Goal: Information Seeking & Learning: Check status

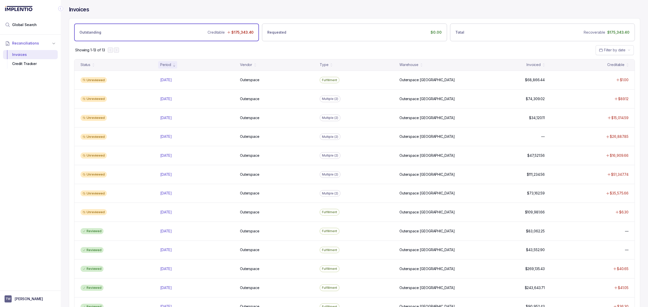
click at [235, 48] on div "Showing 1-13 of 13 Filter by date" at bounding box center [354, 50] width 571 height 18
click at [47, 189] on div "Reconciliations Invoices Credit Tracker" at bounding box center [30, 161] width 61 height 253
click at [46, 190] on div "Reconciliations Invoices Credit Tracker" at bounding box center [30, 161] width 61 height 253
click at [42, 191] on div "Reconciliations Invoices Credit Tracker" at bounding box center [30, 161] width 61 height 253
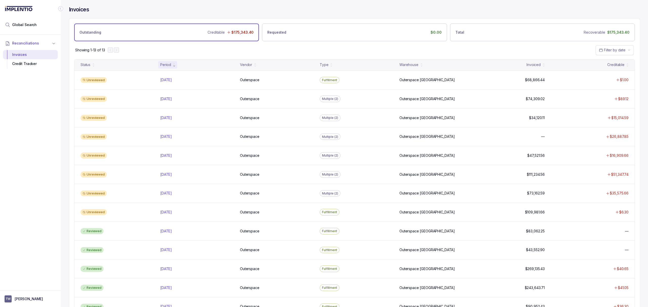
click at [49, 159] on div "Reconciliations Invoices Credit Tracker" at bounding box center [30, 161] width 61 height 253
click at [39, 161] on div "Reconciliations Invoices Credit Tracker" at bounding box center [30, 161] width 61 height 253
click at [40, 163] on div "Reconciliations Invoices Credit Tracker" at bounding box center [30, 161] width 61 height 253
drag, startPoint x: 40, startPoint y: 167, endPoint x: 40, endPoint y: 169, distance: 2.8
click at [40, 167] on div "Reconciliations Invoices Credit Tracker" at bounding box center [30, 161] width 61 height 253
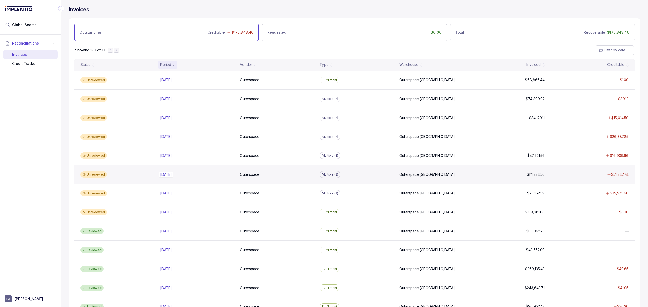
click at [169, 174] on p "[DATE]" at bounding box center [166, 175] width 14 height 6
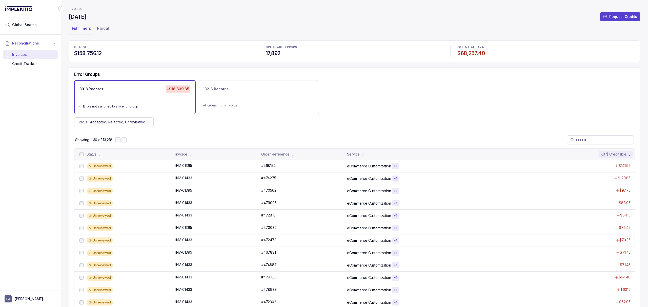
click at [174, 142] on div "Showing 1-30 of 13,218" at bounding box center [354, 139] width 571 height 17
click at [174, 137] on div "Showing 1-30 of 13,218" at bounding box center [354, 139] width 571 height 17
click at [198, 136] on div "Showing 1-30 of 13,218" at bounding box center [354, 139] width 571 height 17
click at [208, 133] on div "Showing 1-30 of 13,218" at bounding box center [354, 139] width 571 height 17
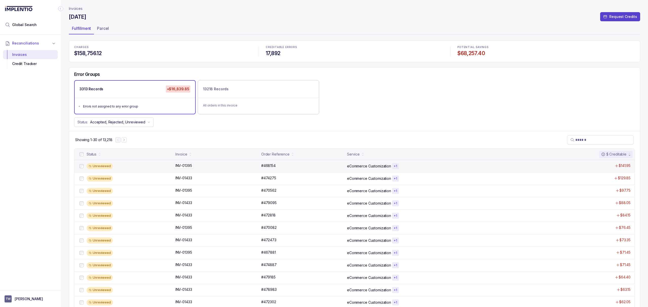
click at [181, 166] on p "INV-01395" at bounding box center [183, 166] width 19 height 6
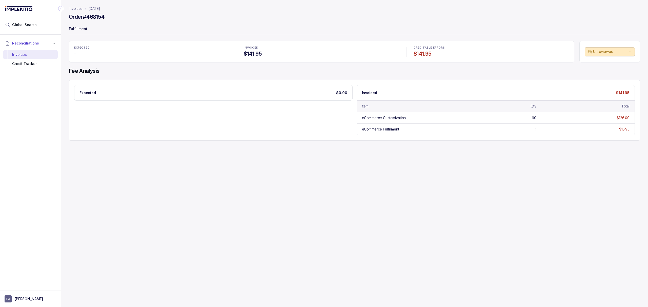
click at [192, 114] on div "Expected $0.00 Invoiced $141.95 Item Qty Total eCommerce Customization 60 $126.…" at bounding box center [354, 110] width 561 height 50
click at [196, 114] on div "Expected $0.00 Invoiced $141.95 Item Qty Total eCommerce Customization 60 $126.…" at bounding box center [354, 110] width 561 height 50
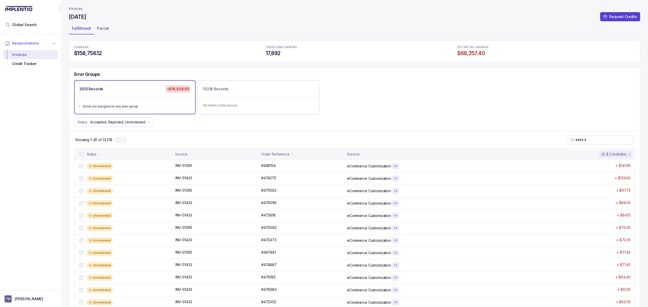
click at [143, 59] on div "CHARGES $158,756.12" at bounding box center [163, 51] width 184 height 17
click at [150, 66] on div "CHARGES $158,756.12 CREDITABLE ERRORS 17,892 POTENTIAL SAVINGS $68,257.40 Error…" at bounding box center [355, 289] width 572 height 497
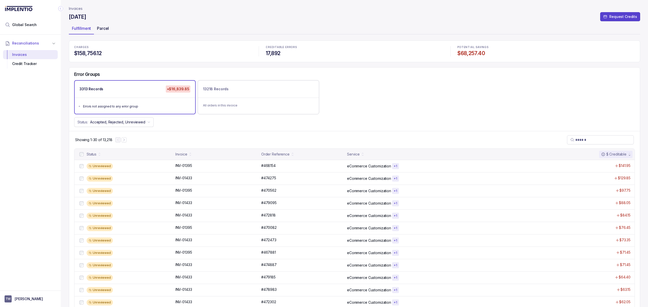
click at [105, 25] on div "Parcel" at bounding box center [103, 28] width 18 height 8
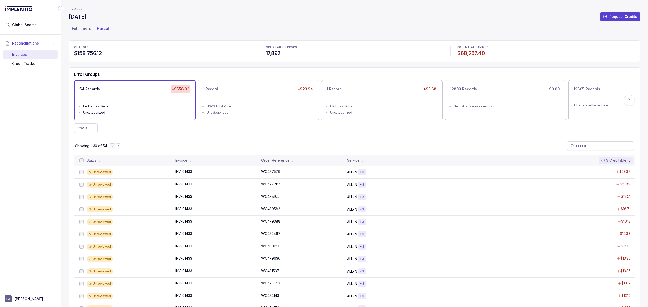
click at [144, 138] on div "Showing 1-30 of 54" at bounding box center [354, 145] width 571 height 17
click at [313, 26] on ul "Fulfillment Parcel" at bounding box center [355, 29] width 572 height 10
click at [315, 22] on div "[DATE] Request Credits" at bounding box center [355, 17] width 572 height 9
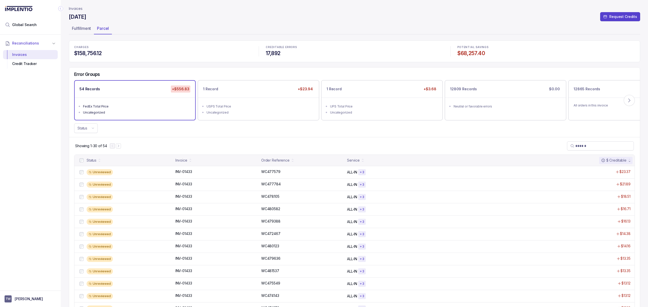
click at [315, 22] on div "[DATE] Request Credits" at bounding box center [355, 17] width 572 height 9
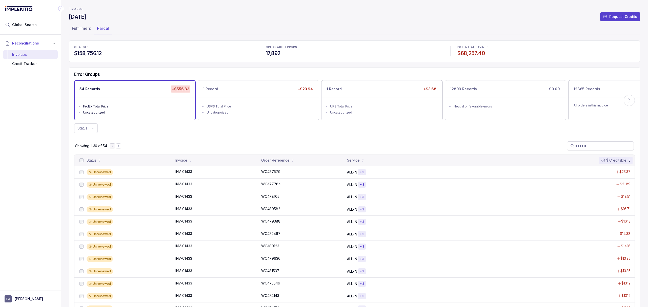
click at [315, 22] on div "[DATE] Request Credits" at bounding box center [355, 17] width 572 height 9
click at [190, 44] on div "CHARGES $158,756.12" at bounding box center [163, 51] width 184 height 17
click at [244, 133] on div "Status" at bounding box center [354, 129] width 571 height 10
click at [243, 134] on div "Error Groups 54 Records +$556.83 FedEx Total Price Uncategorized 1 Record +$23.…" at bounding box center [354, 103] width 571 height 70
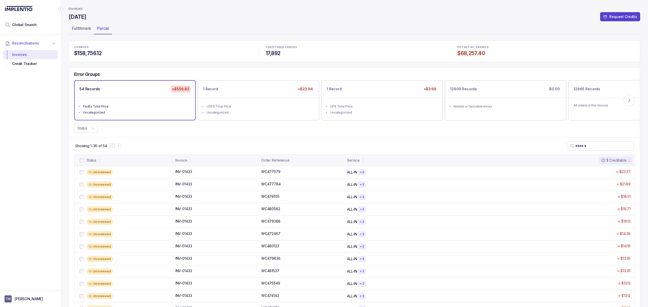
click at [243, 134] on div "Error Groups 54 Records +$556.83 FedEx Total Price Uncategorized 1 Record +$23.…" at bounding box center [354, 103] width 571 height 70
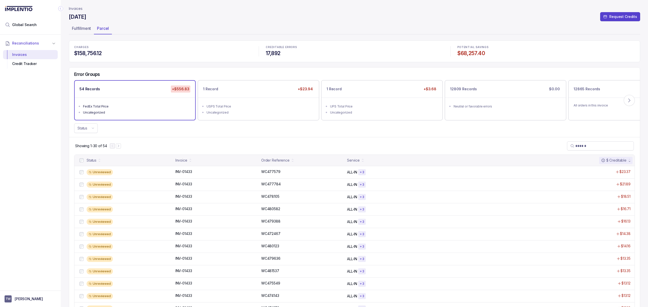
click at [243, 134] on div "Error Groups 54 Records +$556.83 FedEx Total Price Uncategorized 1 Record +$23.…" at bounding box center [354, 103] width 571 height 70
click at [260, 95] on div "1 Record +$23.94" at bounding box center [258, 89] width 121 height 17
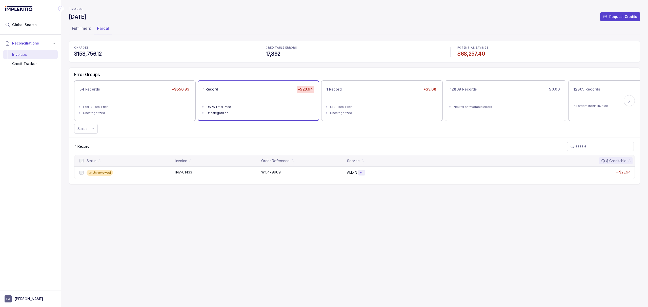
click at [253, 136] on div "Error Groups 54 Records +$556.83 FedEx Total Price Uncategorized 1 Record +$23.…" at bounding box center [354, 103] width 571 height 70
click at [163, 108] on div "FedEx Total Price" at bounding box center [136, 107] width 107 height 5
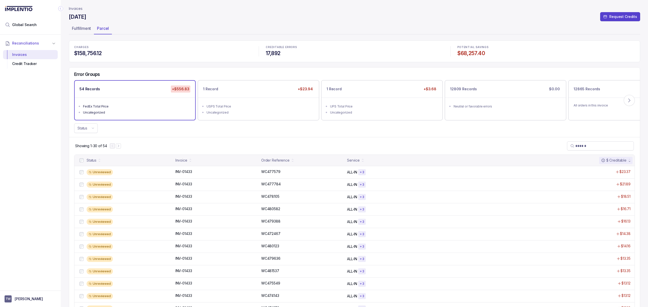
click at [209, 139] on div "Showing 1-30 of 54" at bounding box center [354, 145] width 571 height 17
click at [210, 138] on div "Showing 1-30 of 54" at bounding box center [354, 145] width 571 height 17
click at [195, 139] on div "Showing 1-30 of 54" at bounding box center [354, 145] width 571 height 17
click at [211, 138] on div "Showing 1-30 of 54" at bounding box center [354, 145] width 571 height 17
click at [178, 135] on div "Error Groups 54 Records +$556.83 FedEx Total Price Uncategorized 1 Record +$23.…" at bounding box center [354, 103] width 571 height 70
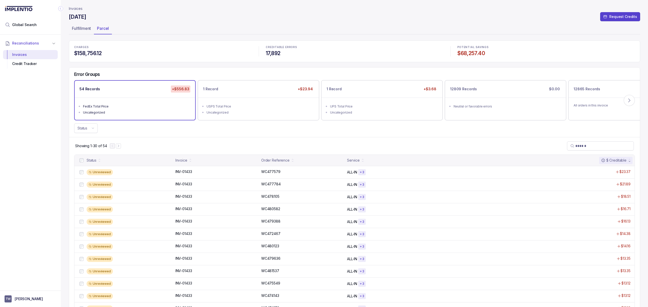
click at [183, 136] on div "Error Groups 54 Records +$556.83 FedEx Total Price Uncategorized 1 Record +$23.…" at bounding box center [354, 103] width 571 height 70
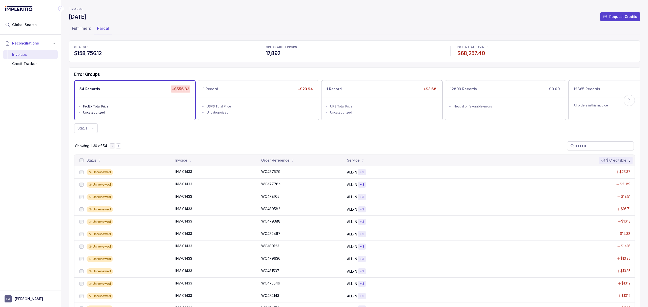
click at [183, 136] on div "Error Groups 54 Records +$556.83 FedEx Total Price Uncategorized 1 Record +$23.…" at bounding box center [354, 103] width 571 height 70
click at [72, 7] on p "Invoices" at bounding box center [76, 8] width 14 height 5
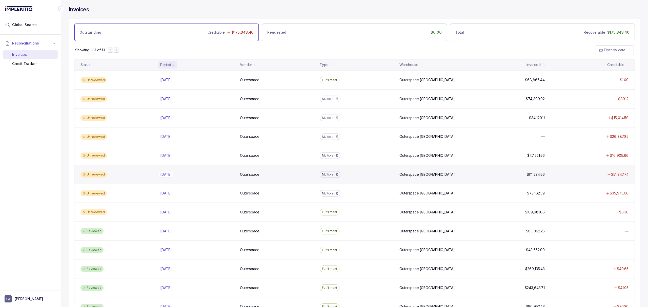
click at [167, 177] on p "[DATE]" at bounding box center [166, 175] width 14 height 6
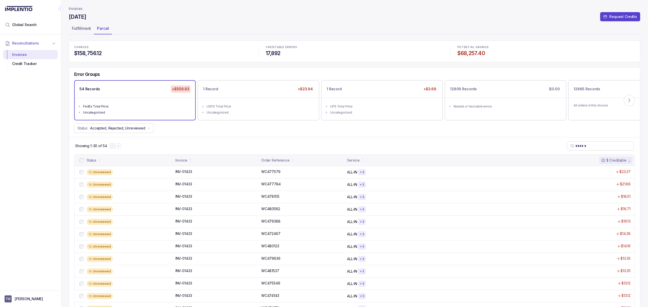
click at [193, 139] on div "Showing 1-30 of 54" at bounding box center [354, 145] width 571 height 17
click at [252, 109] on div "USPS Total Price" at bounding box center [260, 106] width 107 height 5
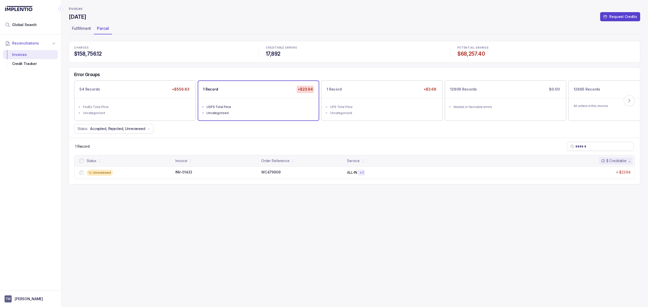
click at [220, 225] on div "Invoices [DATE] Request Credits Fulfillment Parcel CHARGES $158,756.12 CREDITAB…" at bounding box center [355, 153] width 572 height 307
click at [26, 23] on span "Global Search" at bounding box center [24, 24] width 25 height 5
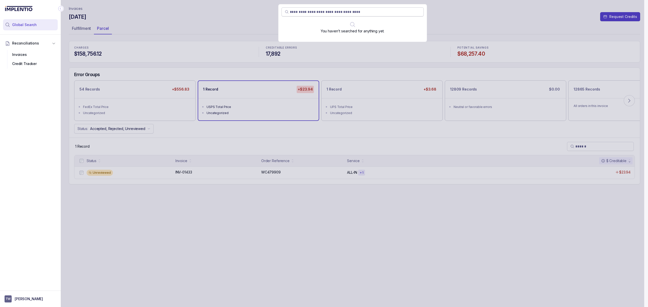
click at [334, 13] on input "search" at bounding box center [355, 11] width 131 height 5
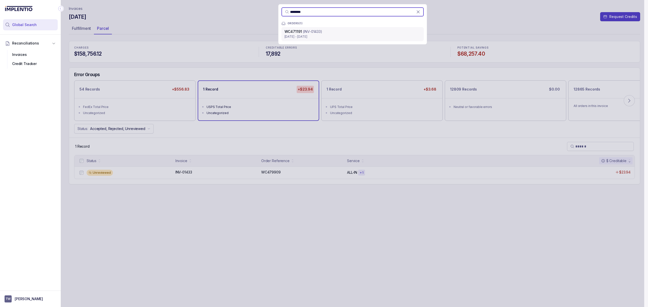
type input "********"
click at [319, 33] on p "(INV-01433)" at bounding box center [312, 31] width 19 height 5
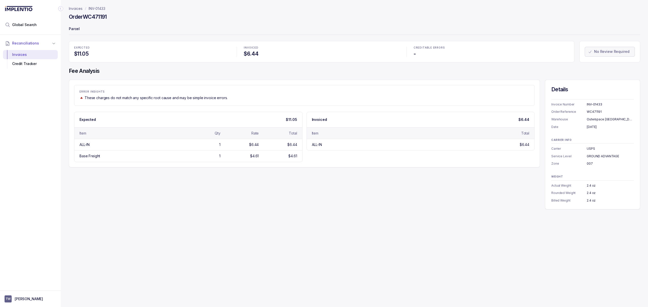
click at [216, 170] on div "ERROR INSIGHTS These charges do not match any specific root cause and may be si…" at bounding box center [355, 145] width 572 height 130
click at [216, 172] on div "ERROR INSIGHTS These charges do not match any specific root cause and may be si…" at bounding box center [355, 145] width 572 height 130
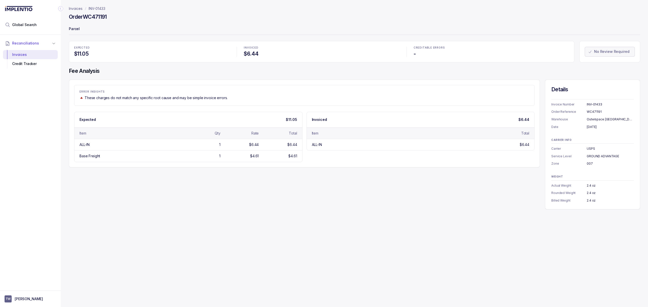
click at [216, 172] on div "ERROR INSIGHTS These charges do not match any specific root cause and may be si…" at bounding box center [355, 145] width 572 height 130
click at [173, 205] on div "ERROR INSIGHTS These charges do not match any specific root cause and may be si…" at bounding box center [355, 145] width 572 height 130
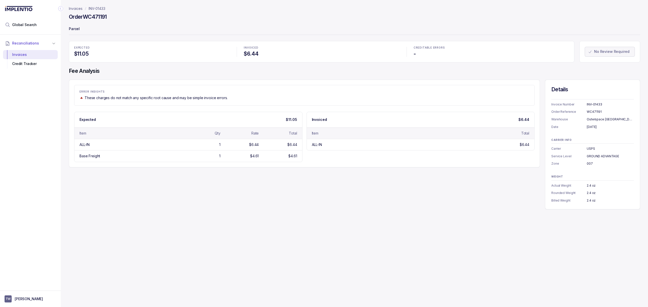
click at [171, 202] on div "ERROR INSIGHTS These charges do not match any specific root cause and may be si…" at bounding box center [355, 145] width 572 height 130
click at [171, 201] on div "ERROR INSIGHTS These charges do not match any specific root cause and may be si…" at bounding box center [355, 145] width 572 height 130
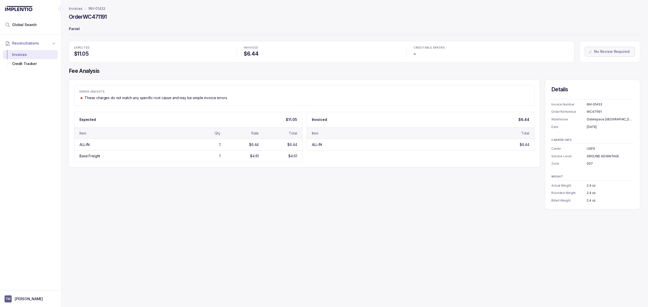
click at [171, 198] on div "ERROR INSIGHTS These charges do not match any specific root cause and may be si…" at bounding box center [355, 145] width 572 height 130
click at [172, 198] on div "ERROR INSIGHTS These charges do not match any specific root cause and may be si…" at bounding box center [355, 145] width 572 height 130
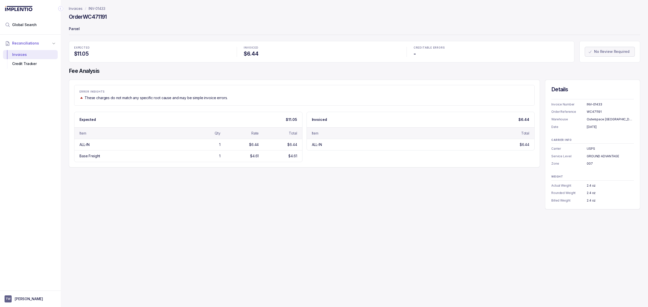
click at [172, 198] on div "ERROR INSIGHTS These charges do not match any specific root cause and may be si…" at bounding box center [355, 145] width 572 height 130
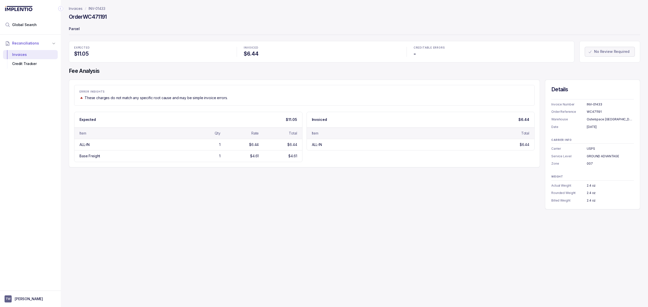
click at [172, 198] on div "ERROR INSIGHTS These charges do not match any specific root cause and may be si…" at bounding box center [355, 145] width 572 height 130
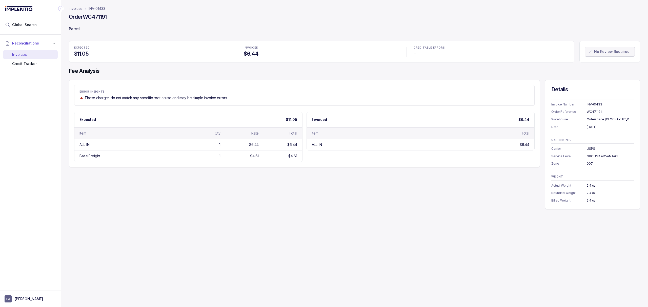
click at [172, 198] on div "ERROR INSIGHTS These charges do not match any specific root cause and may be si…" at bounding box center [355, 145] width 572 height 130
click at [180, 194] on div "ERROR INSIGHTS These charges do not match any specific root cause and may be si…" at bounding box center [355, 145] width 572 height 130
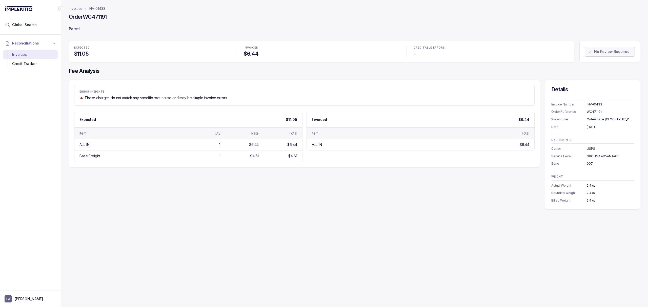
click at [180, 194] on div "ERROR INSIGHTS These charges do not match any specific root cause and may be si…" at bounding box center [355, 145] width 572 height 130
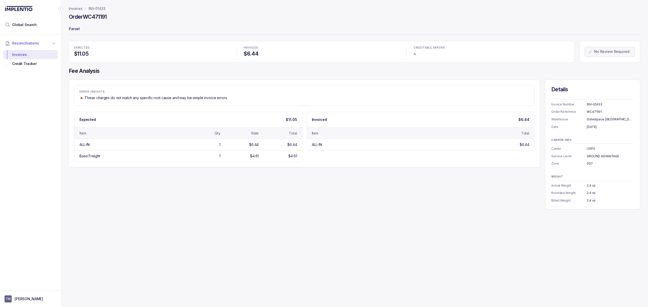
click at [180, 194] on div "ERROR INSIGHTS These charges do not match any specific root cause and may be si…" at bounding box center [355, 145] width 572 height 130
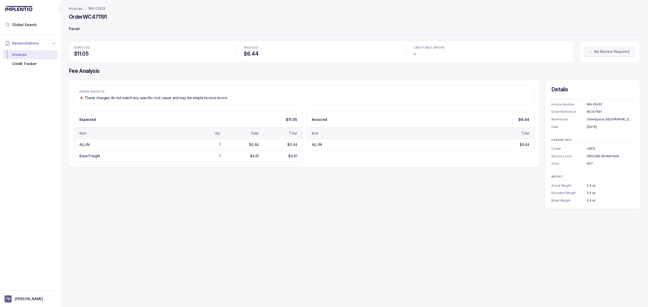
click at [180, 194] on div "ERROR INSIGHTS These charges do not match any specific root cause and may be si…" at bounding box center [355, 145] width 572 height 130
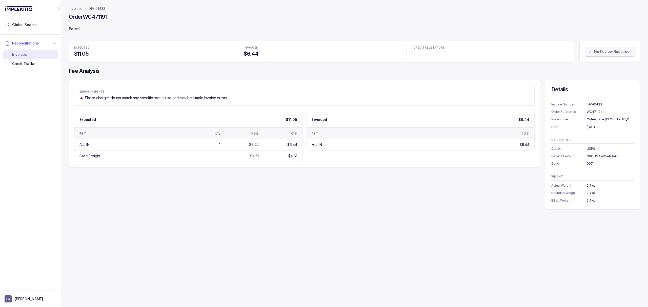
click at [180, 194] on div "ERROR INSIGHTS These charges do not match any specific root cause and may be si…" at bounding box center [355, 145] width 572 height 130
click at [170, 195] on div "ERROR INSIGHTS These charges do not match any specific root cause and may be si…" at bounding box center [355, 145] width 572 height 130
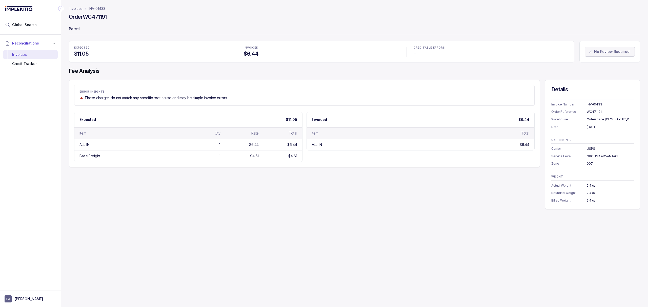
click at [170, 195] on div "ERROR INSIGHTS These charges do not match any specific root cause and may be si…" at bounding box center [355, 145] width 572 height 130
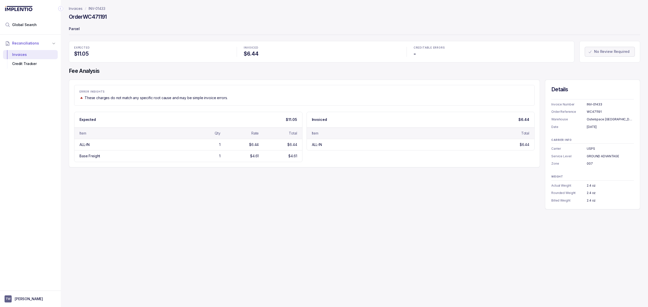
click at [170, 195] on div "ERROR INSIGHTS These charges do not match any specific root cause and may be si…" at bounding box center [355, 145] width 572 height 130
drag, startPoint x: 164, startPoint y: 198, endPoint x: 161, endPoint y: 202, distance: 5.7
click at [163, 198] on div "ERROR INSIGHTS These charges do not match any specific root cause and may be si…" at bounding box center [355, 145] width 572 height 130
click at [160, 199] on div "ERROR INSIGHTS These charges do not match any specific root cause and may be si…" at bounding box center [355, 145] width 572 height 130
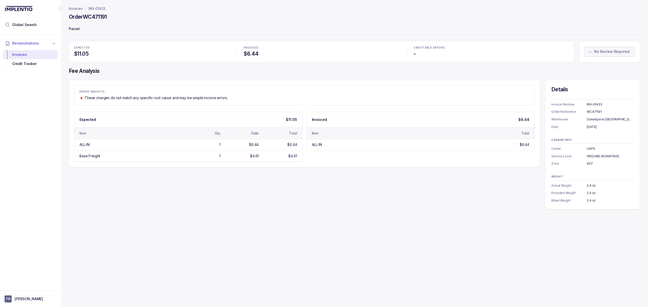
click at [160, 199] on div "ERROR INSIGHTS These charges do not match any specific root cause and may be si…" at bounding box center [355, 145] width 572 height 130
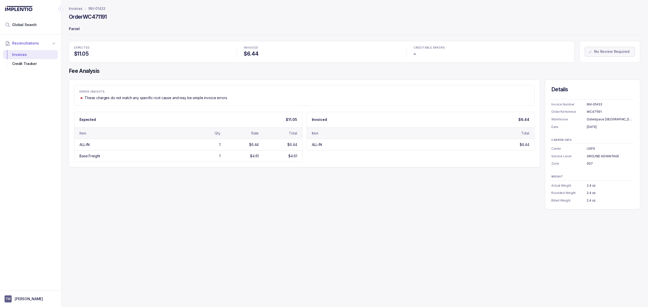
click at [160, 199] on div "ERROR INSIGHTS These charges do not match any specific root cause and may be si…" at bounding box center [355, 145] width 572 height 130
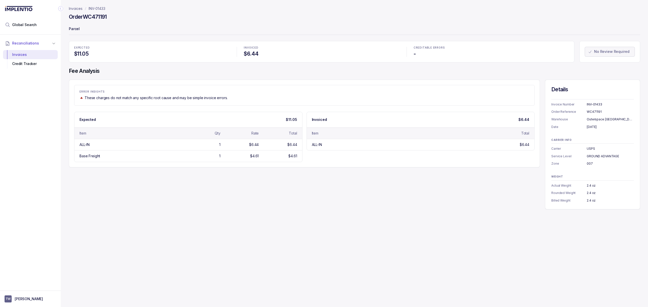
click at [160, 199] on div "ERROR INSIGHTS These charges do not match any specific root cause and may be si…" at bounding box center [355, 145] width 572 height 130
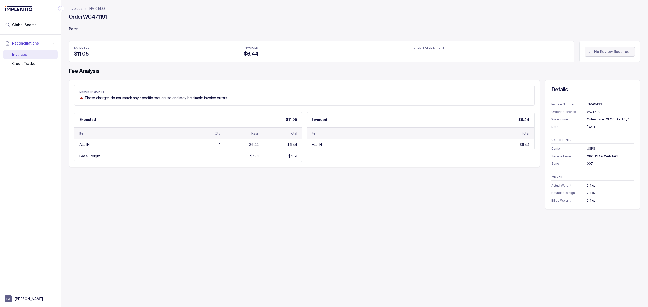
click at [160, 199] on div "ERROR INSIGHTS These charges do not match any specific root cause and may be si…" at bounding box center [355, 145] width 572 height 130
click at [132, 202] on div "ERROR INSIGHTS These charges do not match any specific root cause and may be si…" at bounding box center [355, 145] width 572 height 130
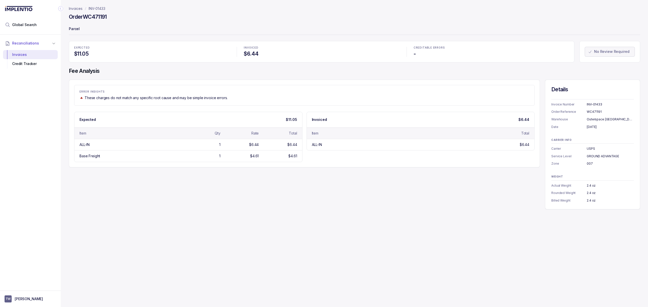
click at [132, 202] on div "ERROR INSIGHTS These charges do not match any specific root cause and may be si…" at bounding box center [355, 145] width 572 height 130
click at [135, 207] on div "ERROR INSIGHTS These charges do not match any specific root cause and may be si…" at bounding box center [355, 145] width 572 height 130
click at [130, 201] on div "ERROR INSIGHTS These charges do not match any specific root cause and may be si…" at bounding box center [355, 145] width 572 height 130
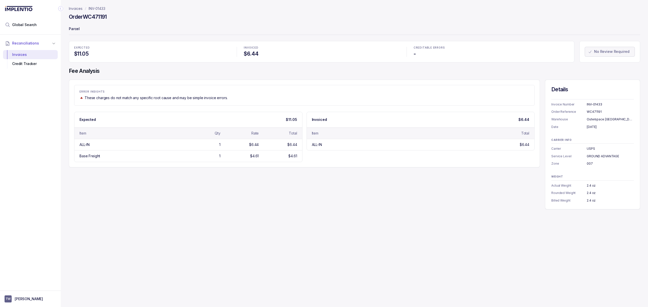
click at [129, 202] on div "ERROR INSIGHTS These charges do not match any specific root cause and may be si…" at bounding box center [355, 145] width 572 height 130
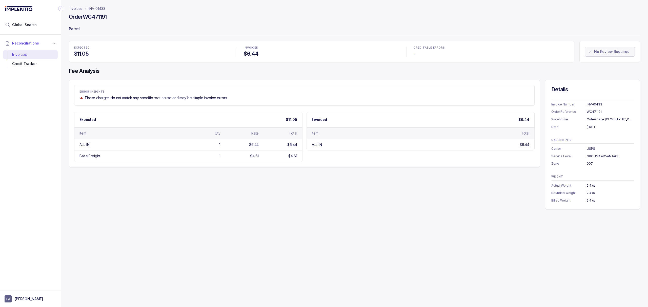
click at [129, 202] on div "ERROR INSIGHTS These charges do not match any specific root cause and may be si…" at bounding box center [355, 145] width 572 height 130
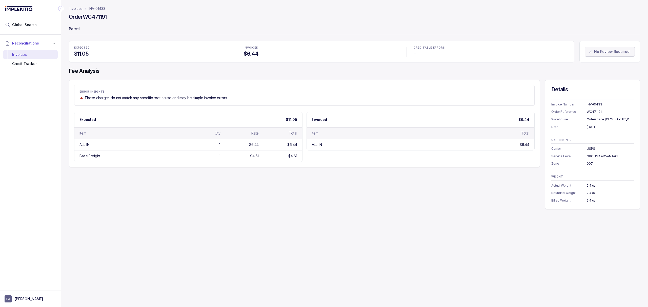
click at [129, 202] on div "ERROR INSIGHTS These charges do not match any specific root cause and may be si…" at bounding box center [355, 145] width 572 height 130
click at [128, 202] on div "ERROR INSIGHTS These charges do not match any specific root cause and may be si…" at bounding box center [355, 145] width 572 height 130
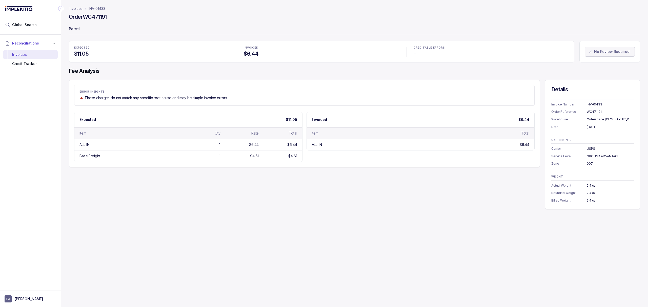
click at [128, 202] on div "ERROR INSIGHTS These charges do not match any specific root cause and may be si…" at bounding box center [355, 145] width 572 height 130
click at [137, 198] on div "ERROR INSIGHTS These charges do not match any specific root cause and may be si…" at bounding box center [355, 145] width 572 height 130
click at [135, 200] on div "ERROR INSIGHTS These charges do not match any specific root cause and may be si…" at bounding box center [355, 145] width 572 height 130
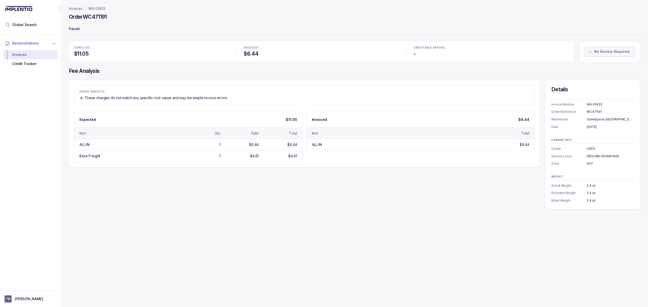
click at [135, 200] on div "ERROR INSIGHTS These charges do not match any specific root cause and may be si…" at bounding box center [355, 145] width 572 height 130
click at [129, 202] on div "ERROR INSIGHTS These charges do not match any specific root cause and may be si…" at bounding box center [355, 145] width 572 height 130
click at [131, 201] on div "ERROR INSIGHTS These charges do not match any specific root cause and may be si…" at bounding box center [355, 145] width 572 height 130
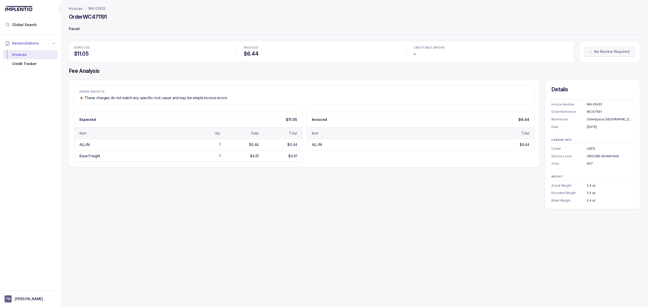
click at [131, 201] on div "ERROR INSIGHTS These charges do not match any specific root cause and may be si…" at bounding box center [355, 145] width 572 height 130
click at [133, 195] on div "ERROR INSIGHTS These charges do not match any specific root cause and may be si…" at bounding box center [355, 145] width 572 height 130
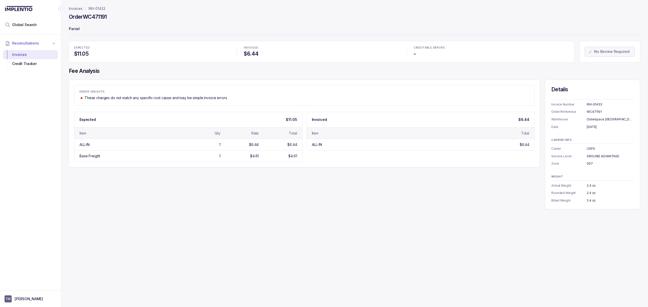
click at [133, 193] on div "ERROR INSIGHTS These charges do not match any specific root cause and may be si…" at bounding box center [355, 145] width 572 height 130
click at [136, 191] on div "ERROR INSIGHTS These charges do not match any specific root cause and may be si…" at bounding box center [355, 145] width 572 height 130
click at [145, 185] on div "ERROR INSIGHTS These charges do not match any specific root cause and may be si…" at bounding box center [355, 145] width 572 height 130
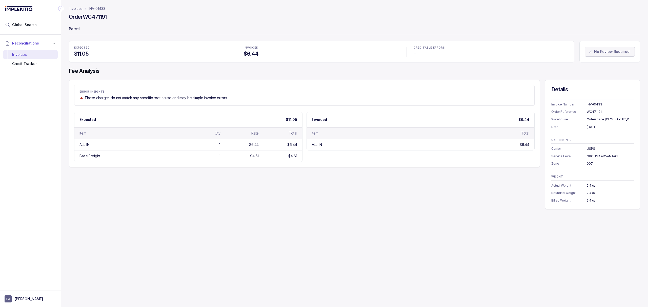
click at [145, 185] on div "ERROR INSIGHTS These charges do not match any specific root cause and may be si…" at bounding box center [355, 145] width 572 height 130
click at [201, 185] on div "ERROR INSIGHTS These charges do not match any specific root cause and may be si…" at bounding box center [355, 145] width 572 height 130
click at [196, 186] on div "ERROR INSIGHTS These charges do not match any specific root cause and may be si…" at bounding box center [355, 145] width 572 height 130
click at [191, 180] on div "ERROR INSIGHTS These charges do not match any specific root cause and may be si…" at bounding box center [355, 145] width 572 height 130
click at [109, 136] on div "Item" at bounding box center [131, 133] width 103 height 5
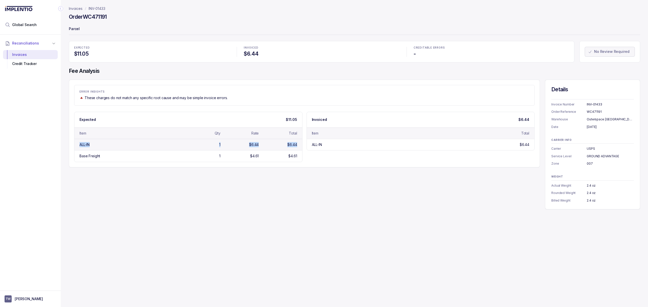
drag, startPoint x: 77, startPoint y: 144, endPoint x: 295, endPoint y: 145, distance: 217.8
click at [295, 145] on div "ALL-IN 1 $6.44 $6.44" at bounding box center [188, 144] width 228 height 11
click at [258, 171] on div "ERROR INSIGHTS These charges do not match any specific root cause and may be si…" at bounding box center [355, 145] width 572 height 130
drag, startPoint x: 311, startPoint y: 145, endPoint x: 532, endPoint y: 143, distance: 221.1
click at [532, 143] on div "ALL-IN $6.44" at bounding box center [421, 144] width 228 height 11
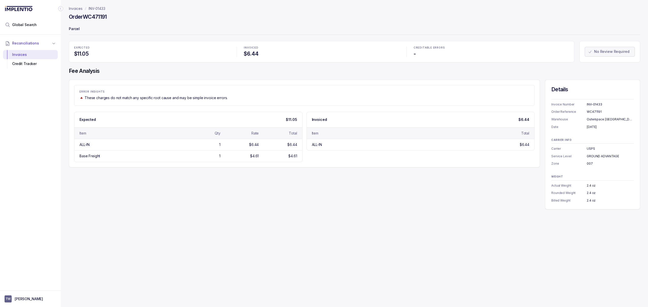
click at [274, 229] on div "Invoices INV-01433 Order WC471191 Parcel EXPECTED $11.05 INVOICED $6.44 CREDITA…" at bounding box center [353, 153] width 584 height 307
click at [216, 217] on div "Invoices INV-01433 Order WC471191 Parcel EXPECTED $11.05 INVOICED $6.44 CREDITA…" at bounding box center [353, 153] width 584 height 307
drag, startPoint x: 80, startPoint y: 145, endPoint x: 297, endPoint y: 144, distance: 216.8
click at [297, 144] on div "ALL-IN 1 $6.44 $6.44" at bounding box center [188, 144] width 228 height 11
click at [264, 165] on div "ERROR INSIGHTS These charges do not match any specific root cause and may be si…" at bounding box center [304, 124] width 471 height 88
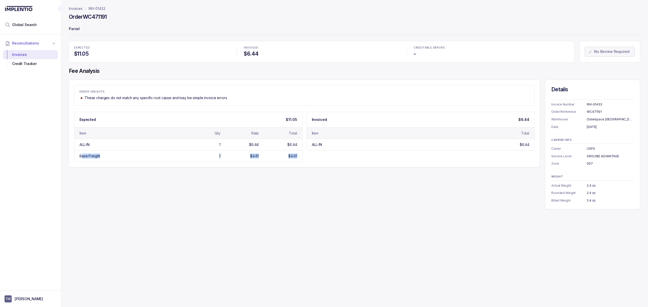
drag, startPoint x: 81, startPoint y: 159, endPoint x: 305, endPoint y: 158, distance: 223.9
click at [305, 158] on div "Expected $11.05 Item Qty Rate Total ALL-IN 1 $6.44 $6.44 Base Freight 1 $4.61 $…" at bounding box center [304, 137] width 461 height 50
click at [306, 185] on div "ERROR INSIGHTS These charges do not match any specific root cause and may be si…" at bounding box center [355, 145] width 572 height 130
drag, startPoint x: 80, startPoint y: 148, endPoint x: 297, endPoint y: 144, distance: 216.8
click at [297, 144] on div "ALL-IN 1 $6.44 $6.44" at bounding box center [188, 144] width 228 height 11
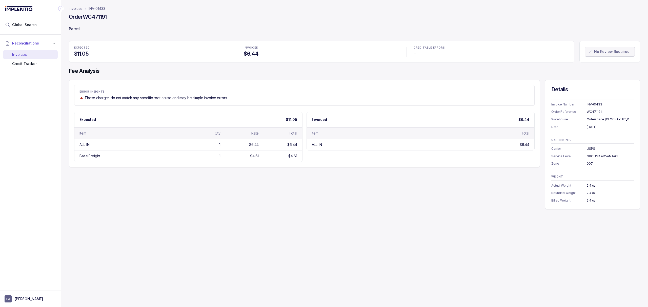
click at [215, 181] on div "ERROR INSIGHTS These charges do not match any specific root cause and may be si…" at bounding box center [355, 145] width 572 height 130
click at [284, 201] on div "ERROR INSIGHTS These charges do not match any specific root cause and may be si…" at bounding box center [355, 145] width 572 height 130
click at [280, 187] on div "ERROR INSIGHTS These charges do not match any specific root cause and may be si…" at bounding box center [355, 145] width 572 height 130
drag, startPoint x: 85, startPoint y: 146, endPoint x: 240, endPoint y: 146, distance: 154.2
click at [240, 146] on div "ALL-IN 1 $6.44 $6.44" at bounding box center [188, 144] width 228 height 11
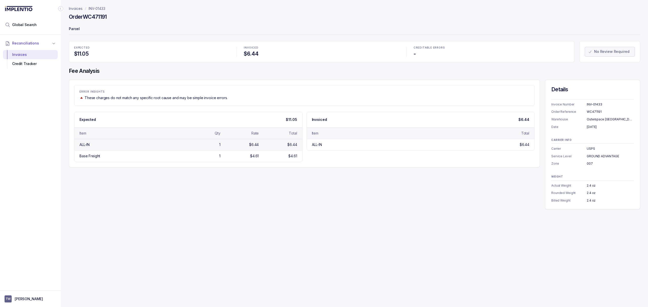
drag, startPoint x: 187, startPoint y: 134, endPoint x: 114, endPoint y: 145, distance: 73.1
click at [186, 134] on div "Qty" at bounding box center [202, 133] width 36 height 5
drag, startPoint x: 81, startPoint y: 146, endPoint x: 299, endPoint y: 144, distance: 218.6
click at [299, 144] on div "ALL-IN 1 $6.44 $6.44" at bounding box center [188, 144] width 228 height 11
click at [217, 148] on div "ALL-IN 1 $6.44 $6.44" at bounding box center [188, 144] width 228 height 11
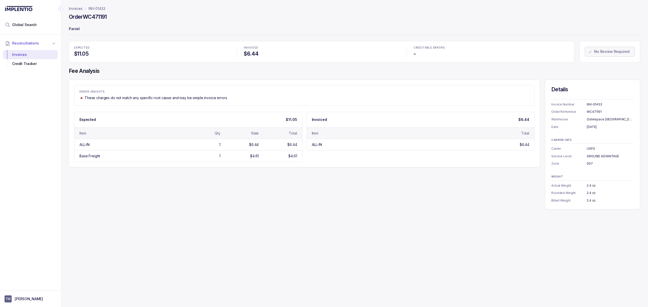
click at [144, 206] on div "ERROR INSIGHTS These charges do not match any specific root cause and may be si…" at bounding box center [355, 145] width 572 height 130
click at [130, 183] on div "ERROR INSIGHTS These charges do not match any specific root cause and may be si…" at bounding box center [355, 145] width 572 height 130
click at [111, 198] on div "ERROR INSIGHTS These charges do not match any specific root cause and may be si…" at bounding box center [355, 145] width 572 height 130
click at [116, 195] on div "ERROR INSIGHTS These charges do not match any specific root cause and may be si…" at bounding box center [355, 145] width 572 height 130
click at [167, 74] on div "EXPECTED $11.05 INVOICED $6.44 CREDITABLE ERRORS - No Review Required Fee Analy…" at bounding box center [355, 125] width 572 height 169
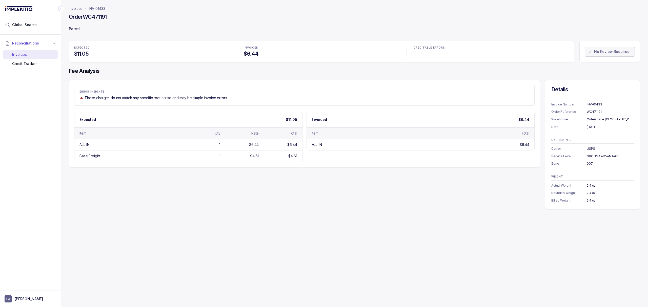
click at [202, 230] on div "Invoices INV-01433 Order WC471191 Parcel EXPECTED $11.05 INVOICED $6.44 CREDITA…" at bounding box center [353, 153] width 584 height 307
click at [190, 229] on div "Invoices INV-01433 Order WC471191 Parcel EXPECTED $11.05 INVOICED $6.44 CREDITA…" at bounding box center [353, 153] width 584 height 307
click at [181, 233] on div "Invoices INV-01433 Order WC471191 Parcel EXPECTED $11.05 INVOICED $6.44 CREDITA…" at bounding box center [353, 153] width 584 height 307
click at [177, 210] on div "ERROR INSIGHTS These charges do not match any specific root cause and may be si…" at bounding box center [355, 145] width 572 height 130
click at [153, 99] on p "These charges do not match any specific root cause and may be simple invoice er…" at bounding box center [156, 97] width 143 height 5
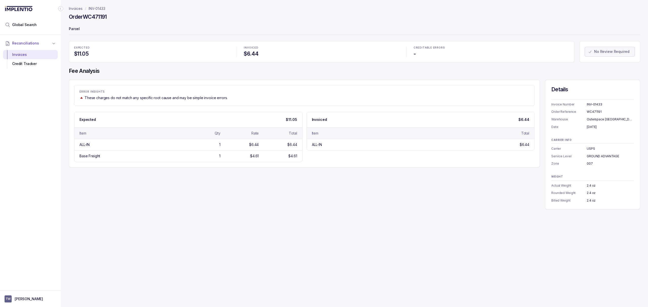
click at [158, 68] on h4 "Fee Analysis" at bounding box center [355, 71] width 572 height 7
click at [152, 70] on h4 "Fee Analysis" at bounding box center [355, 71] width 572 height 7
click at [165, 162] on div "Base Freight 1 $4.61 $4.61" at bounding box center [188, 155] width 228 height 11
click at [150, 115] on div "Expected $11.05" at bounding box center [188, 119] width 228 height 15
click at [138, 210] on div "Invoices INV-01433 Order WC471191 Parcel EXPECTED $11.05 INVOICED $6.44 CREDITA…" at bounding box center [353, 153] width 584 height 307
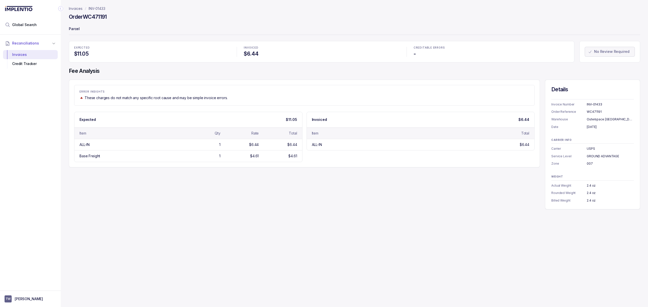
click at [130, 206] on div "ERROR INSIGHTS These charges do not match any specific root cause and may be si…" at bounding box center [355, 145] width 572 height 130
click at [100, 206] on div "ERROR INSIGHTS These charges do not match any specific root cause and may be si…" at bounding box center [355, 145] width 572 height 130
click at [69, 190] on div "ERROR INSIGHTS These charges do not match any specific root cause and may be si…" at bounding box center [355, 145] width 572 height 130
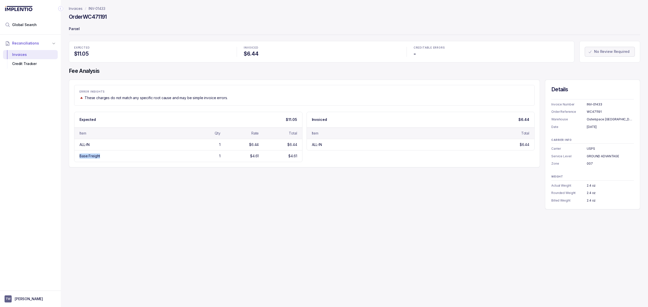
click at [76, 182] on div "ERROR INSIGHTS These charges do not match any specific root cause and may be si…" at bounding box center [355, 145] width 572 height 130
click at [77, 176] on div "ERROR INSIGHTS These charges do not match any specific root cause and may be si…" at bounding box center [355, 145] width 572 height 130
click at [72, 177] on div "ERROR INSIGHTS These charges do not match any specific root cause and may be si…" at bounding box center [355, 145] width 572 height 130
click at [160, 240] on div "Invoices INV-01433 Order WC471191 Parcel EXPECTED $11.05 INVOICED $6.44 CREDITA…" at bounding box center [353, 153] width 584 height 307
click at [150, 231] on div "Invoices INV-01433 Order WC471191 Parcel EXPECTED $11.05 INVOICED $6.44 CREDITA…" at bounding box center [353, 153] width 584 height 307
